Goal: Navigation & Orientation: Understand site structure

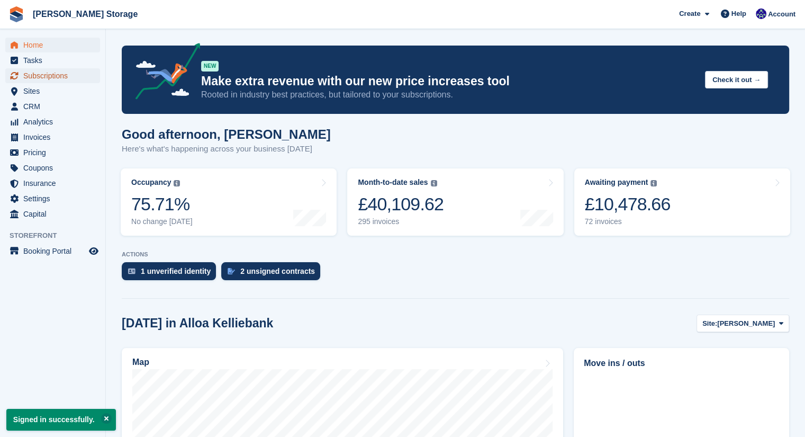
click at [68, 73] on span "Subscriptions" at bounding box center [55, 75] width 64 height 15
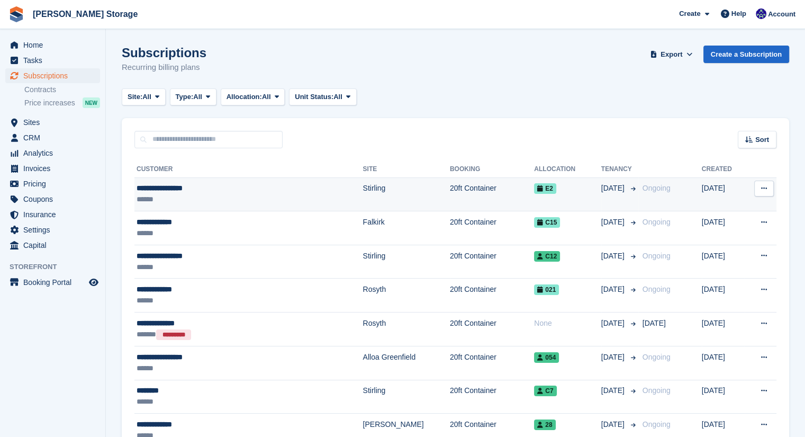
click at [363, 188] on td "Stirling" at bounding box center [406, 194] width 87 height 34
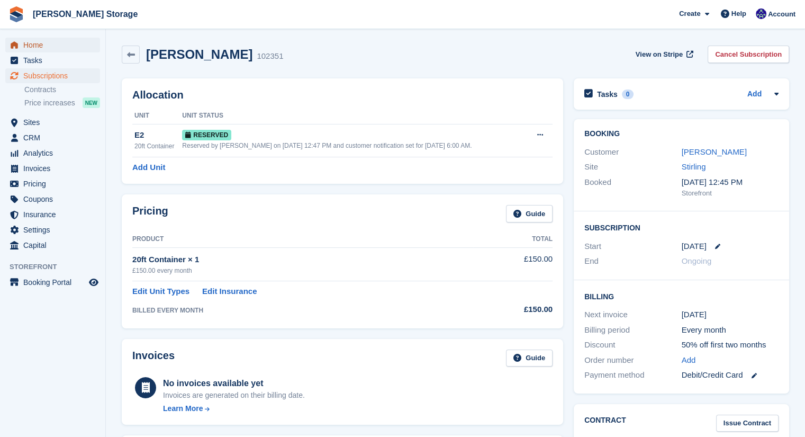
click at [68, 49] on span "Home" at bounding box center [55, 45] width 64 height 15
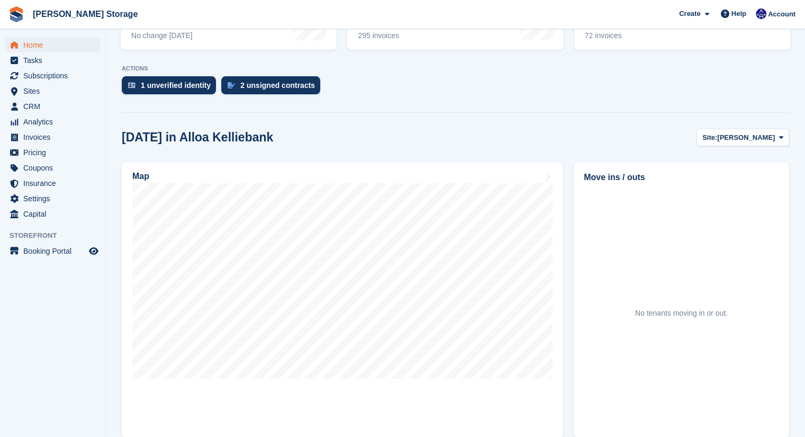
scroll to position [147, 0]
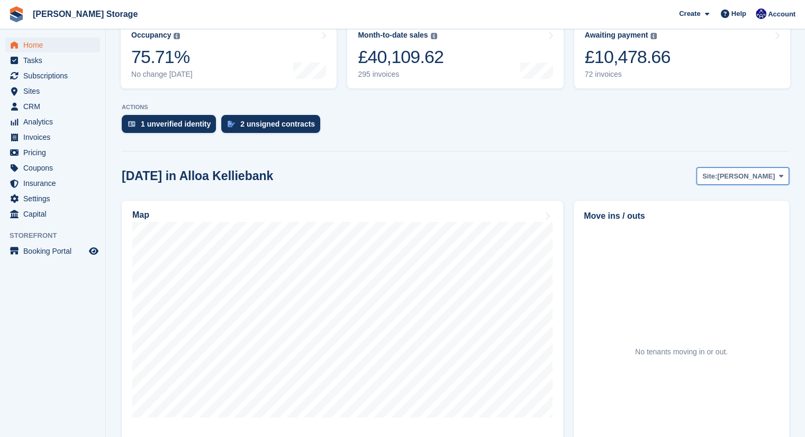
click at [733, 176] on span "[PERSON_NAME]" at bounding box center [746, 176] width 58 height 11
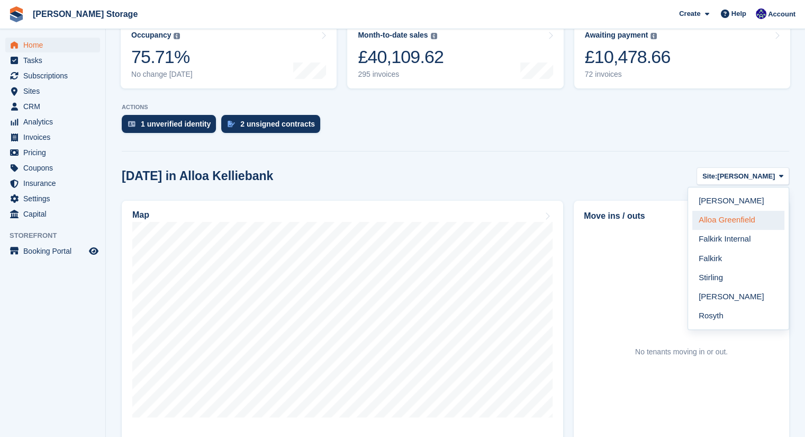
click at [731, 220] on link "Alloa Greenfield" at bounding box center [738, 220] width 92 height 19
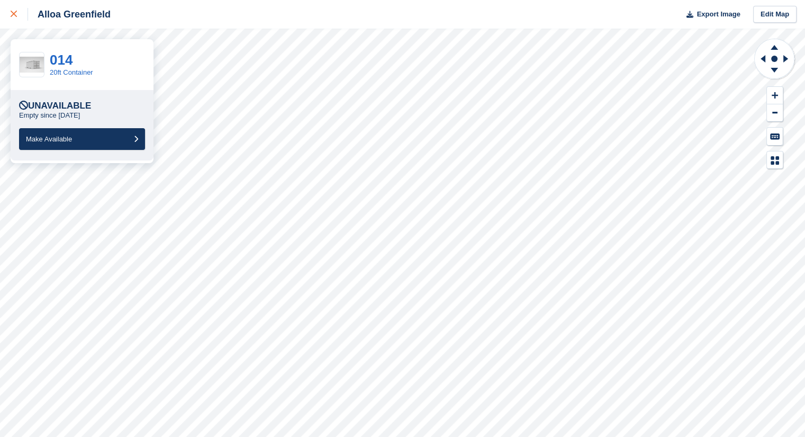
click at [15, 8] on div at bounding box center [19, 14] width 17 height 13
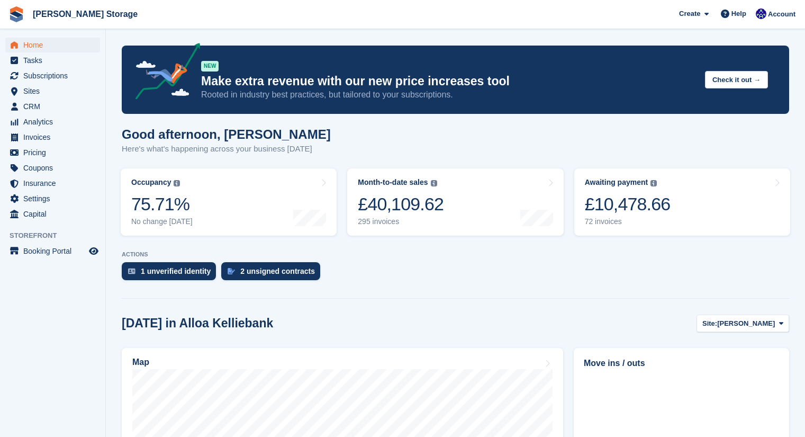
scroll to position [147, 0]
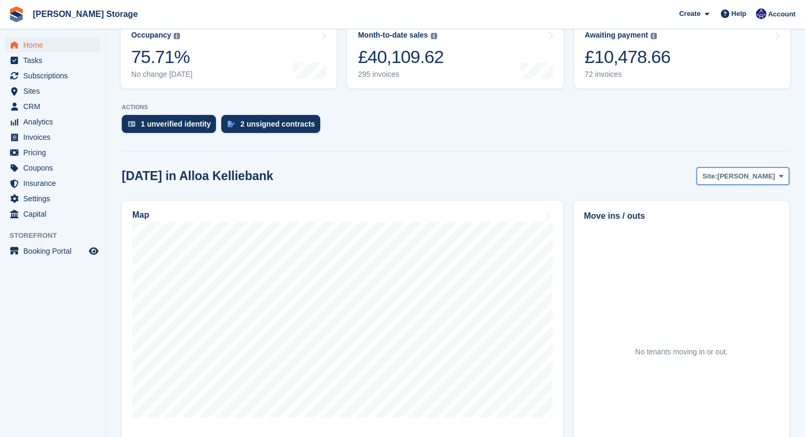
click at [734, 177] on span "[PERSON_NAME]" at bounding box center [746, 176] width 58 height 11
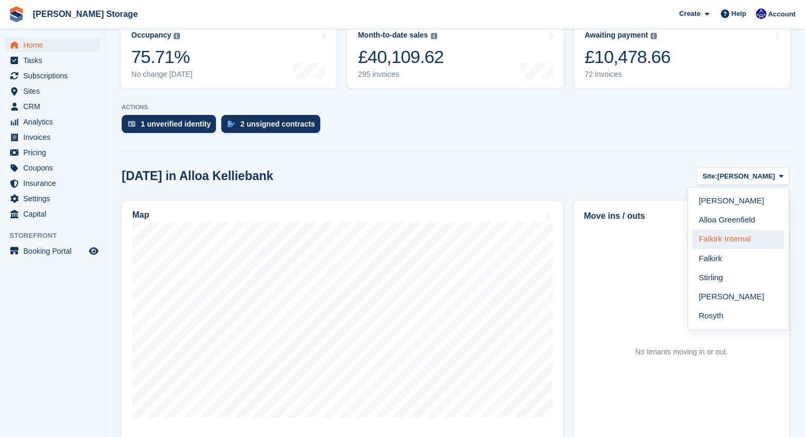
click at [717, 239] on link "Falkirk Internal" at bounding box center [738, 239] width 92 height 19
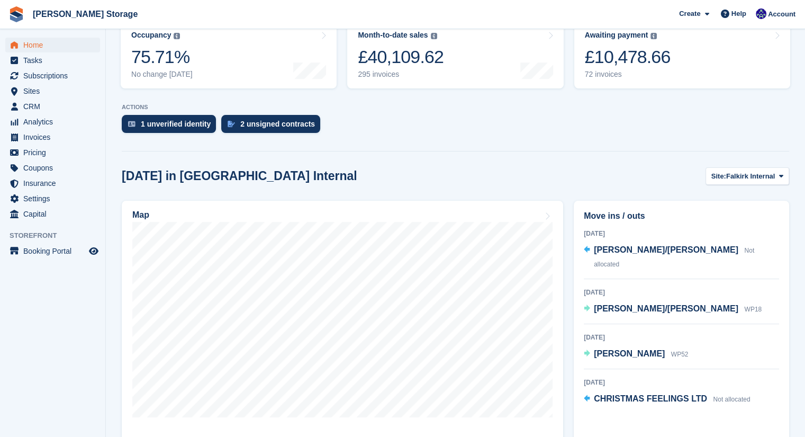
scroll to position [200, 0]
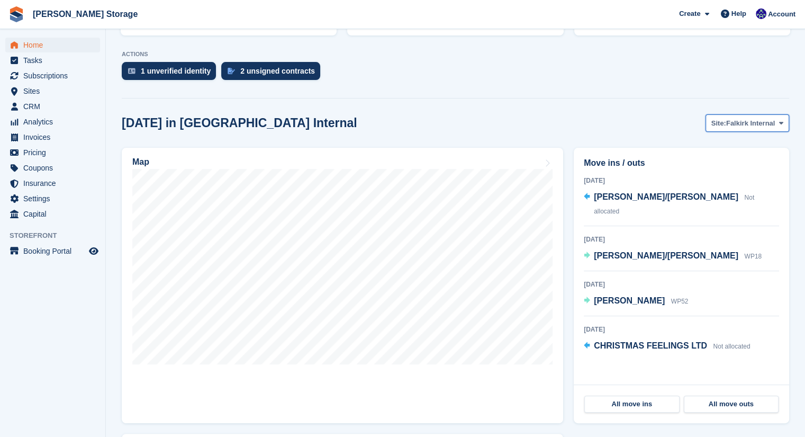
click at [746, 124] on span "Falkirk Internal" at bounding box center [750, 123] width 49 height 11
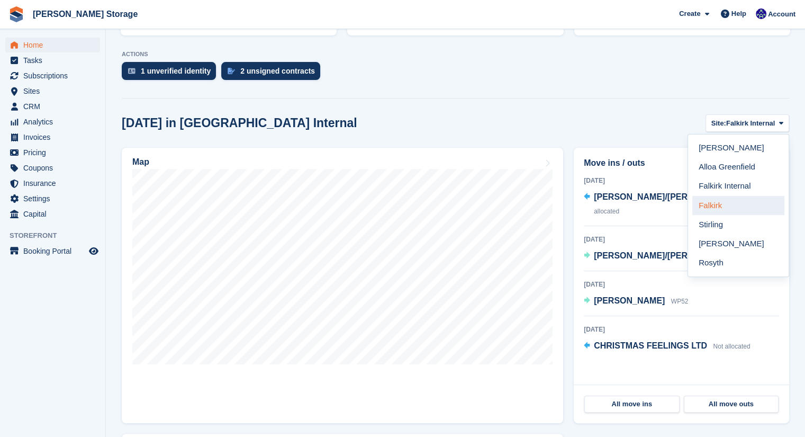
click at [715, 208] on link "Falkirk" at bounding box center [738, 205] width 92 height 19
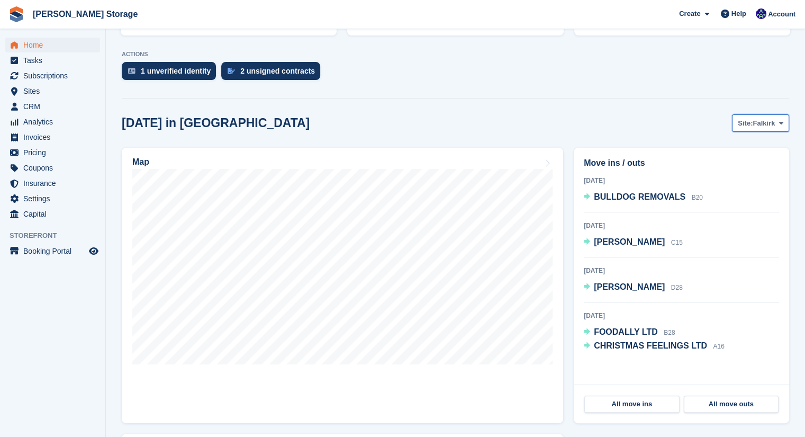
click at [757, 128] on span "Falkirk" at bounding box center [764, 123] width 22 height 11
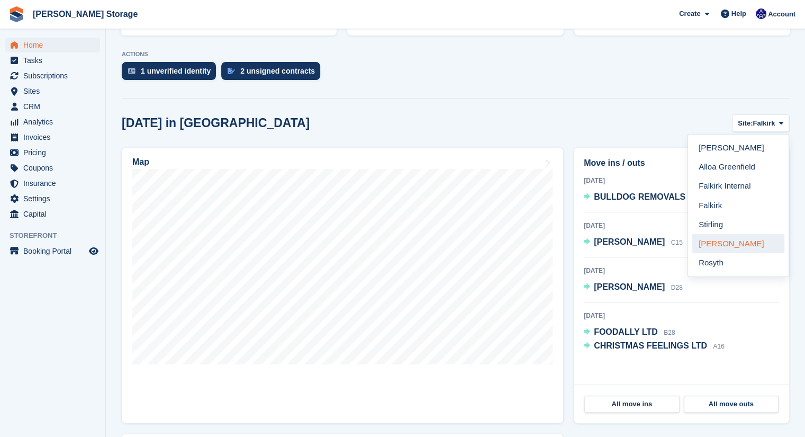
click at [723, 245] on link "[PERSON_NAME]" at bounding box center [738, 243] width 92 height 19
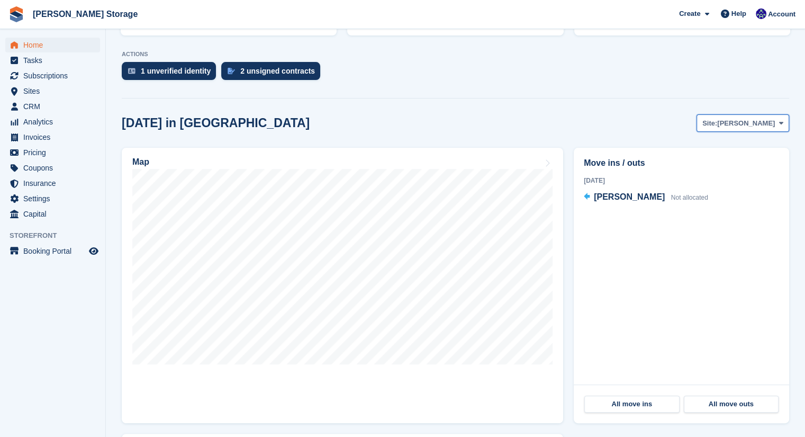
click at [757, 125] on span "[PERSON_NAME]" at bounding box center [746, 123] width 58 height 11
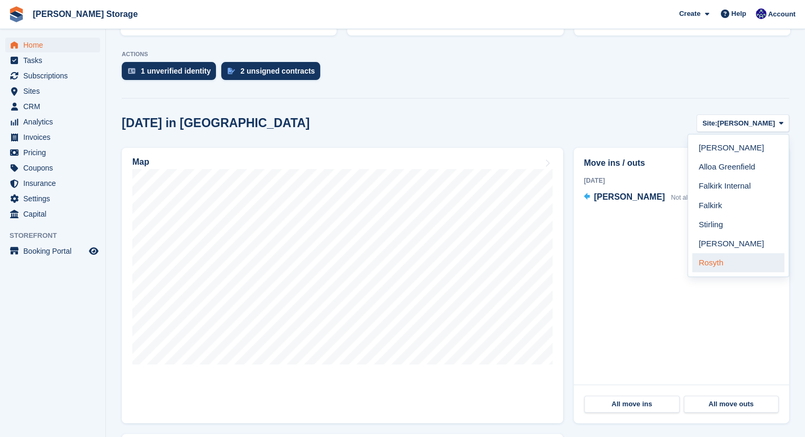
click at [719, 260] on link "Rosyth" at bounding box center [738, 262] width 92 height 19
